Goal: Information Seeking & Learning: Learn about a topic

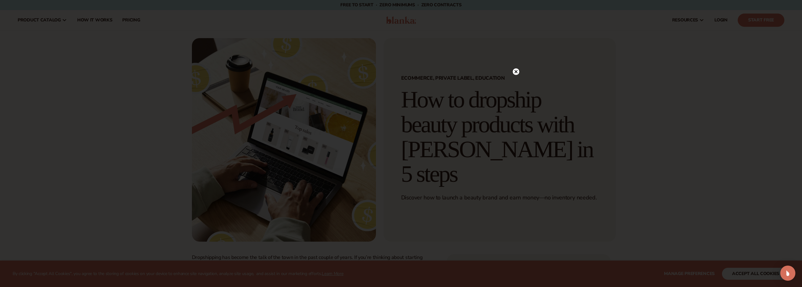
click at [516, 73] on circle at bounding box center [516, 71] width 7 height 7
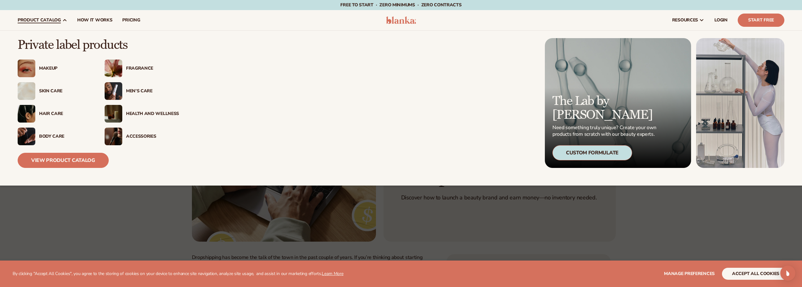
click at [46, 67] on div "Makeup" at bounding box center [65, 68] width 53 height 5
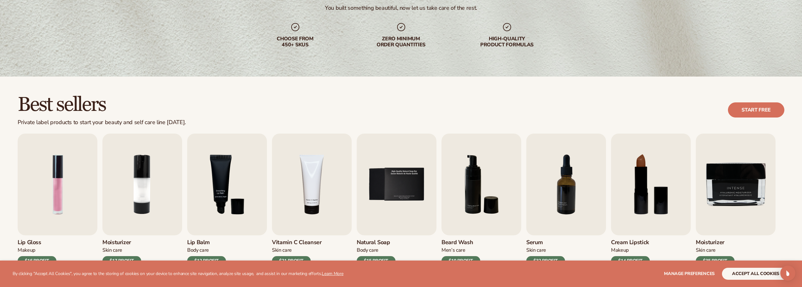
scroll to position [95, 0]
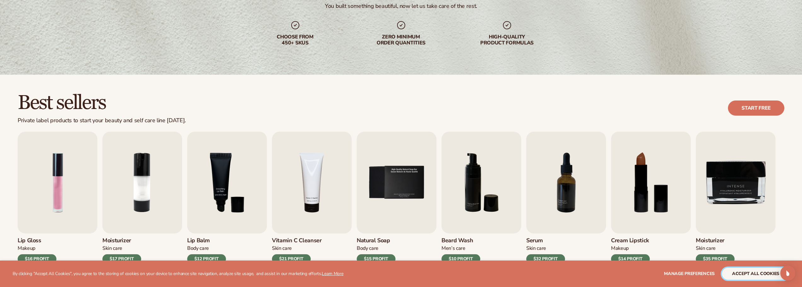
click at [749, 274] on button "accept all cookies" at bounding box center [755, 274] width 67 height 12
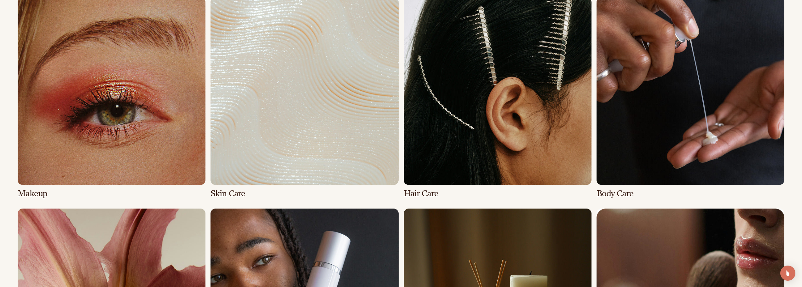
scroll to position [504, 0]
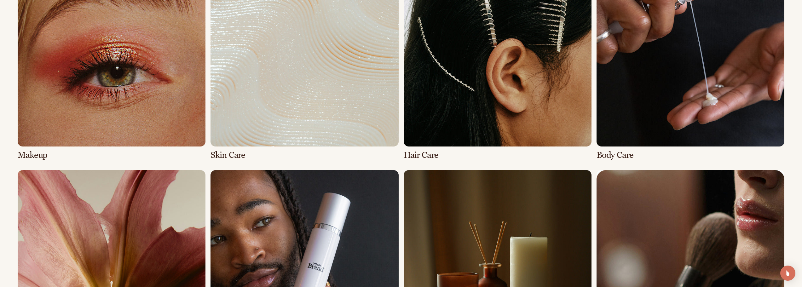
click at [161, 66] on link "1 / 8" at bounding box center [112, 59] width 188 height 201
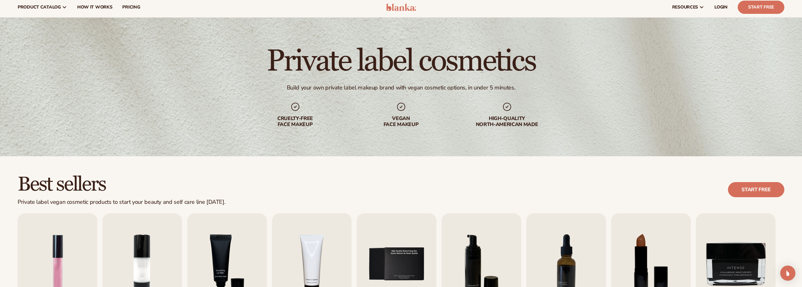
scroll to position [126, 0]
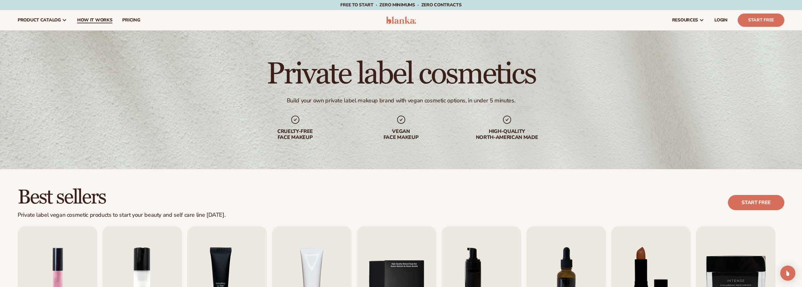
click at [94, 20] on span "How It Works" at bounding box center [94, 20] width 35 height 5
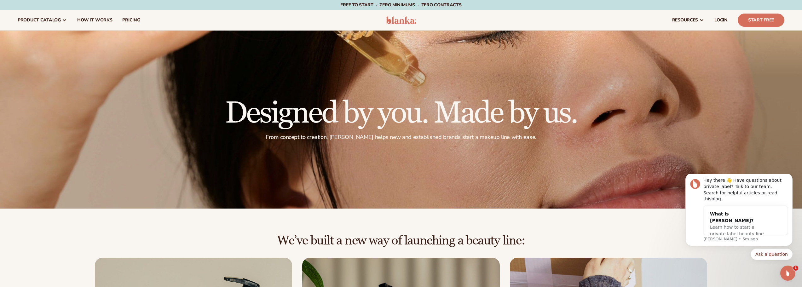
click at [126, 22] on span "pricing" at bounding box center [131, 20] width 18 height 5
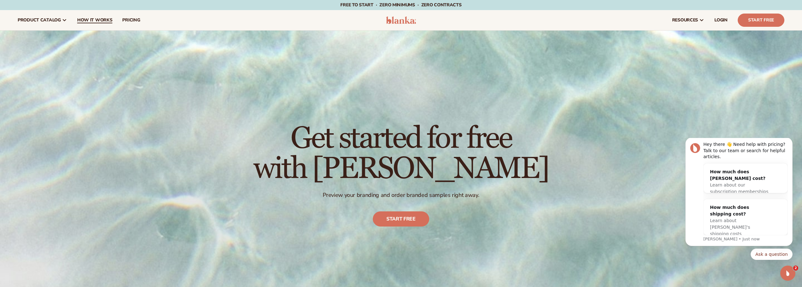
click at [91, 21] on span "How It Works" at bounding box center [94, 20] width 35 height 5
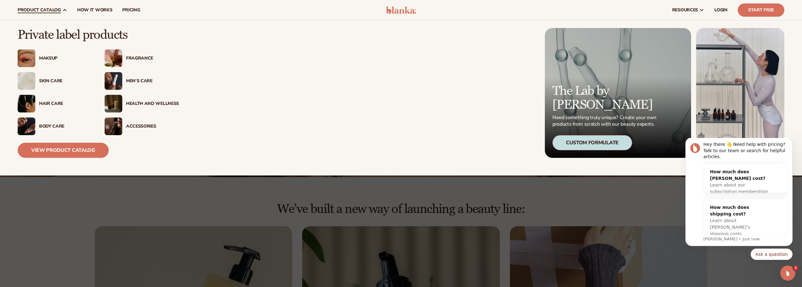
click at [46, 59] on div "Makeup" at bounding box center [65, 58] width 53 height 5
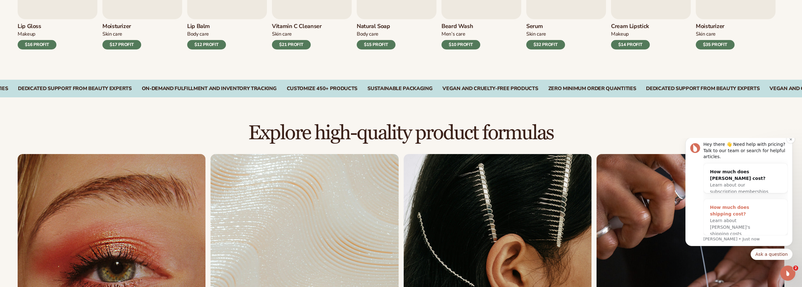
scroll to position [410, 0]
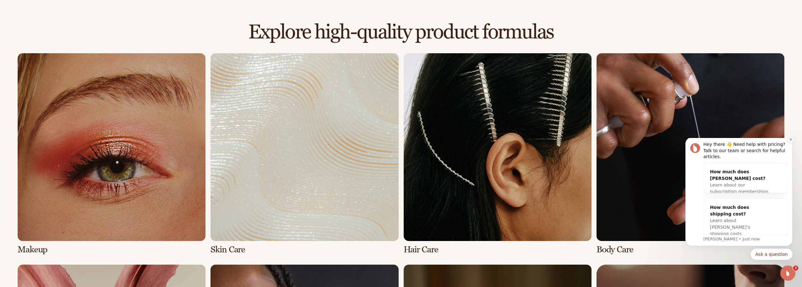
click at [792, 141] on icon "Dismiss notification" at bounding box center [790, 139] width 3 height 3
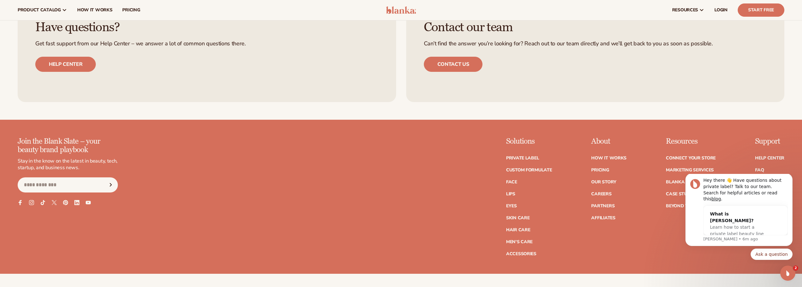
scroll to position [1292, 0]
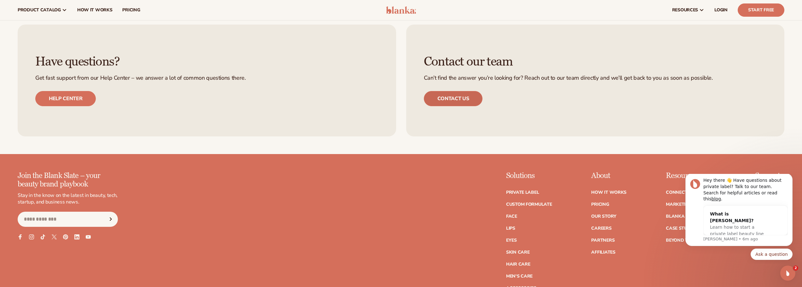
click at [458, 101] on link "Contact us" at bounding box center [453, 98] width 59 height 15
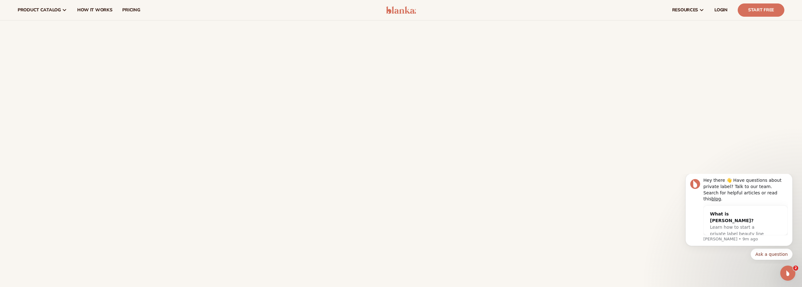
scroll to position [95, 0]
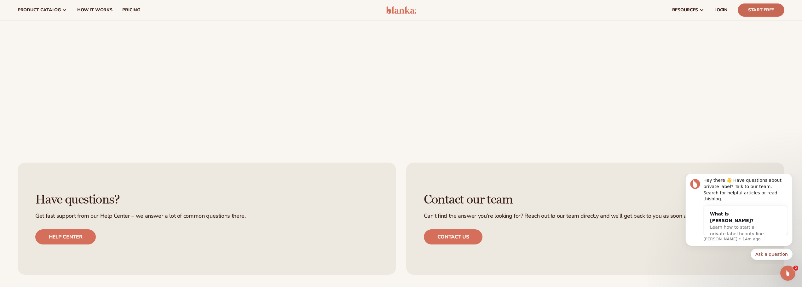
click at [761, 10] on link "Start Free" at bounding box center [761, 9] width 47 height 13
